Goal: Find specific page/section: Find specific page/section

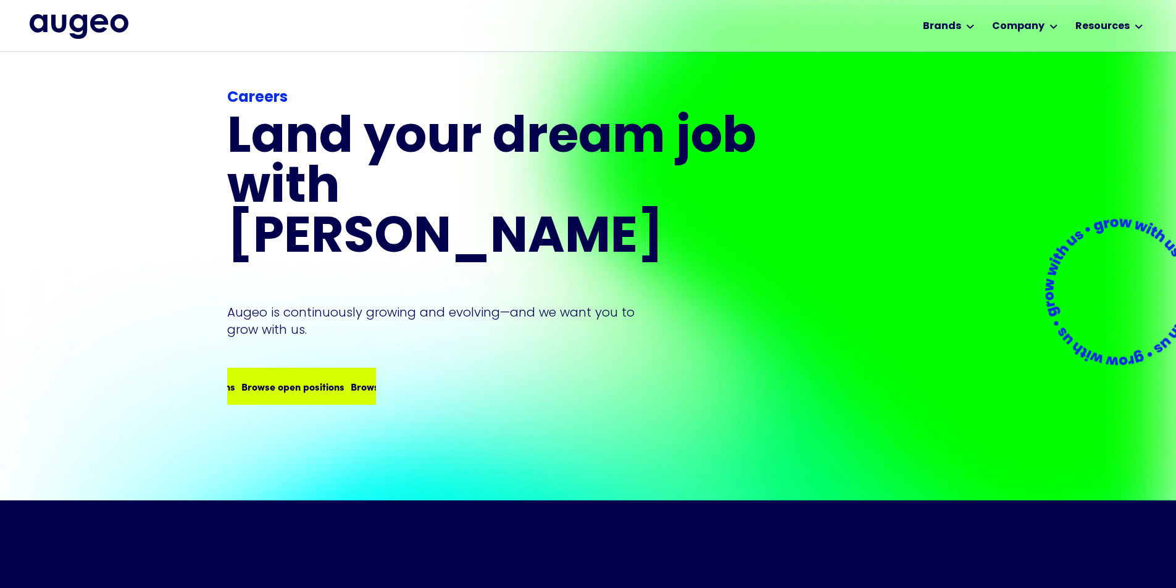
click at [321, 325] on div "Careers Land your dream job﻿ with [PERSON_NAME] is continuously growing and evo…" at bounding box center [493, 246] width 533 height 318
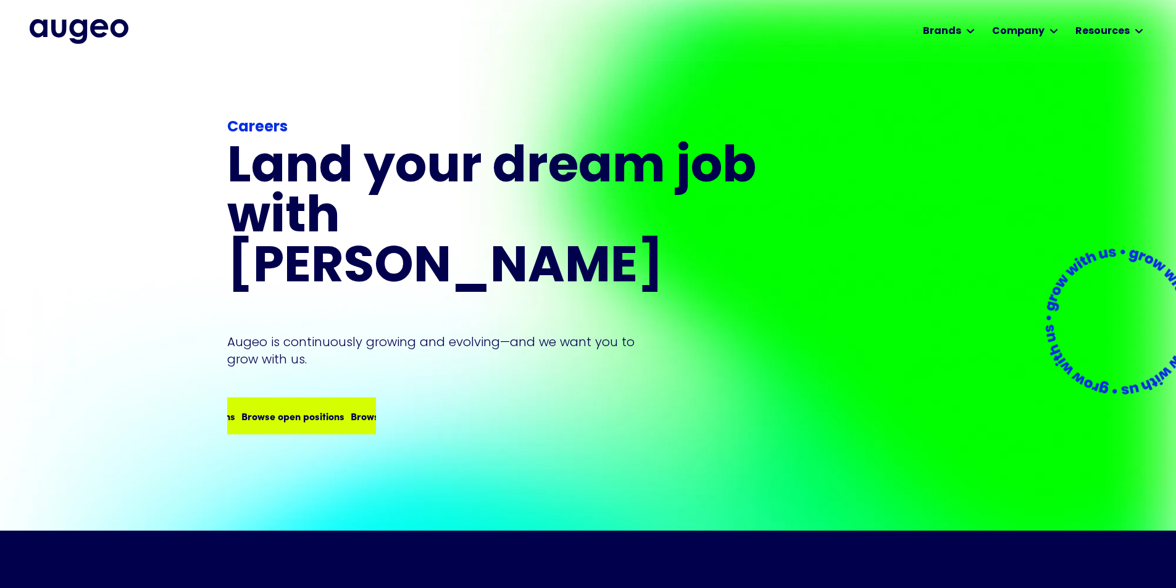
scroll to position [1, 0]
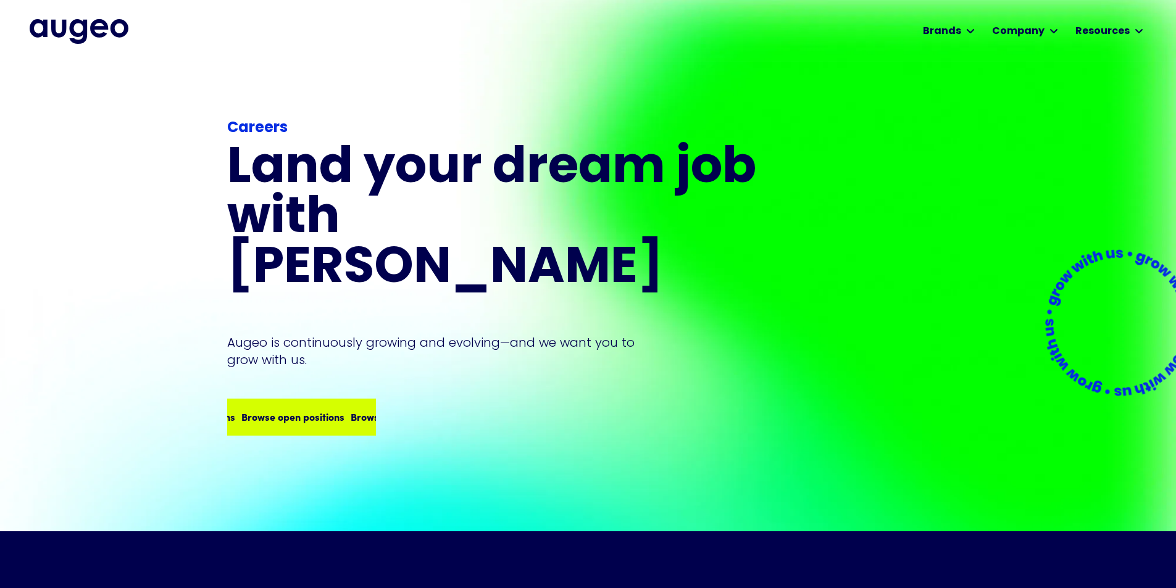
click at [338, 409] on div "Browse open positions Browse open positions Browse open positions Browse open p…" at bounding box center [340, 416] width 437 height 15
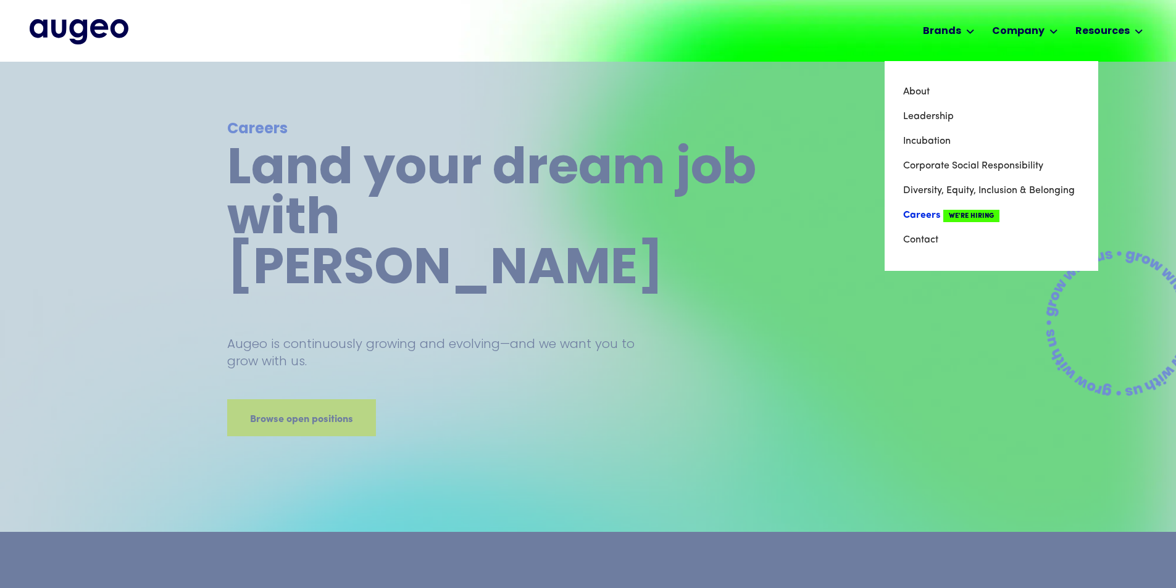
click at [931, 213] on link "Careers We're Hiring" at bounding box center [991, 215] width 177 height 25
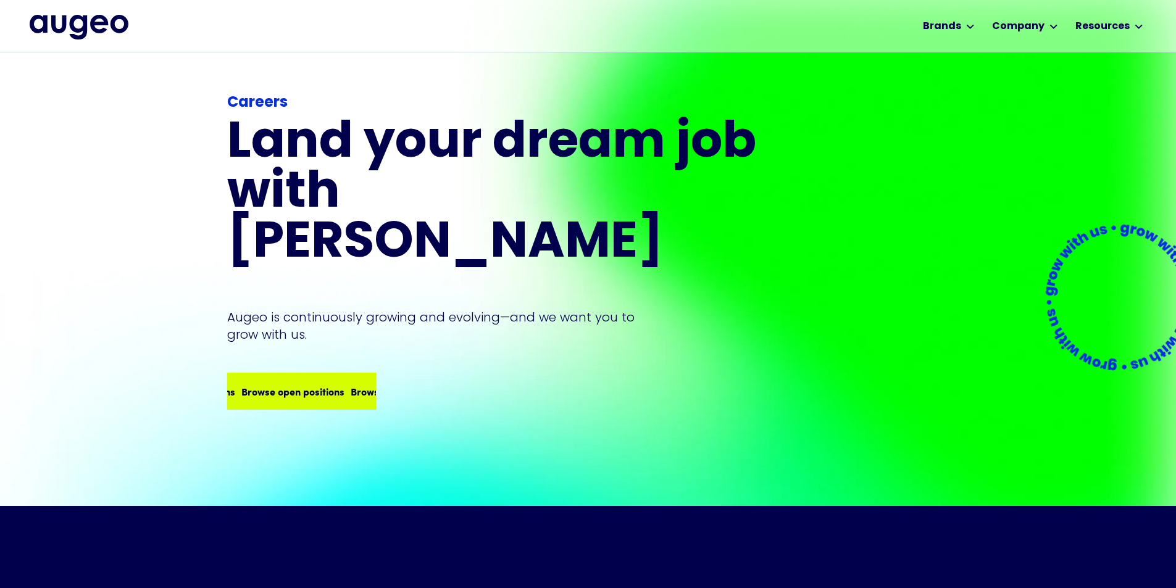
click at [286, 323] on div "Careers Land your dream job﻿ with [PERSON_NAME] is continuously growing and evo…" at bounding box center [493, 251] width 533 height 318
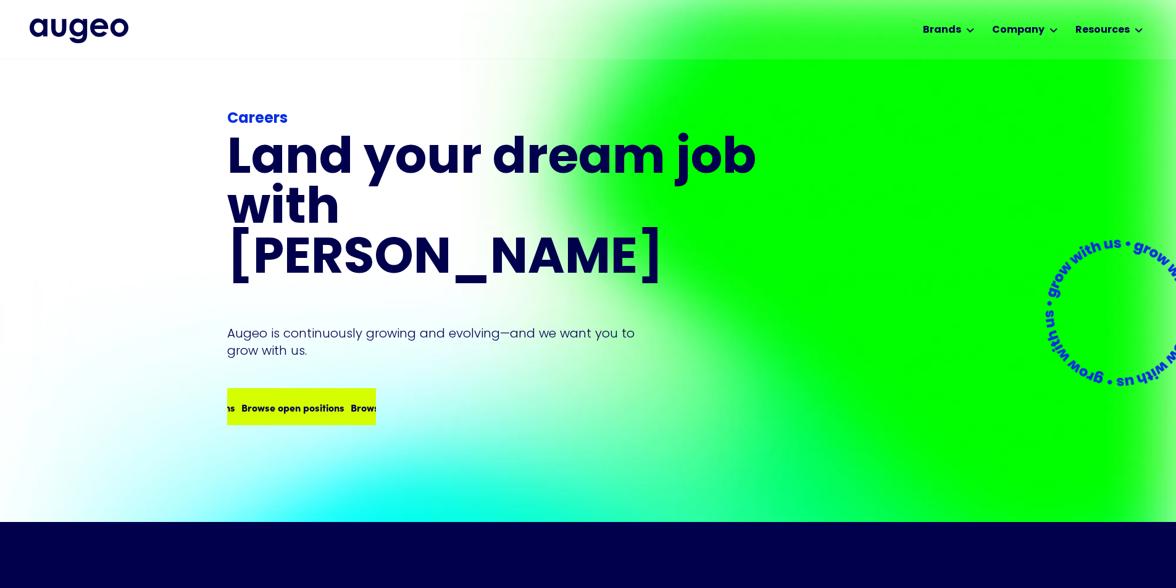
scroll to position [4, 0]
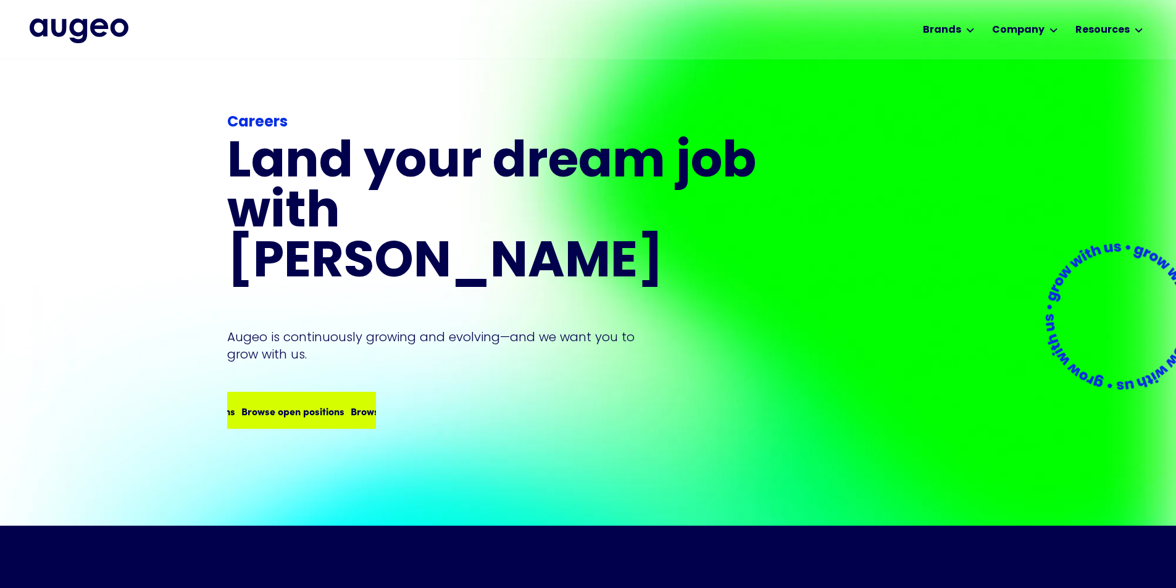
click at [298, 394] on div "Browse open positions Browse open positions Browse open positions Browse open p…" at bounding box center [301, 411] width 146 height 35
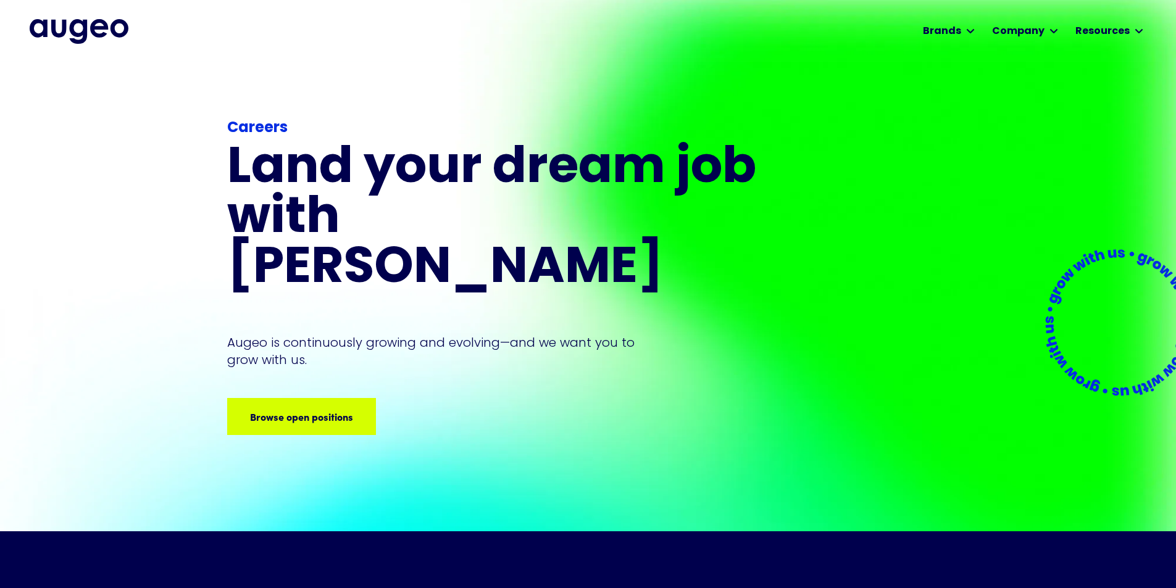
scroll to position [0, 0]
